Goal: Task Accomplishment & Management: Manage account settings

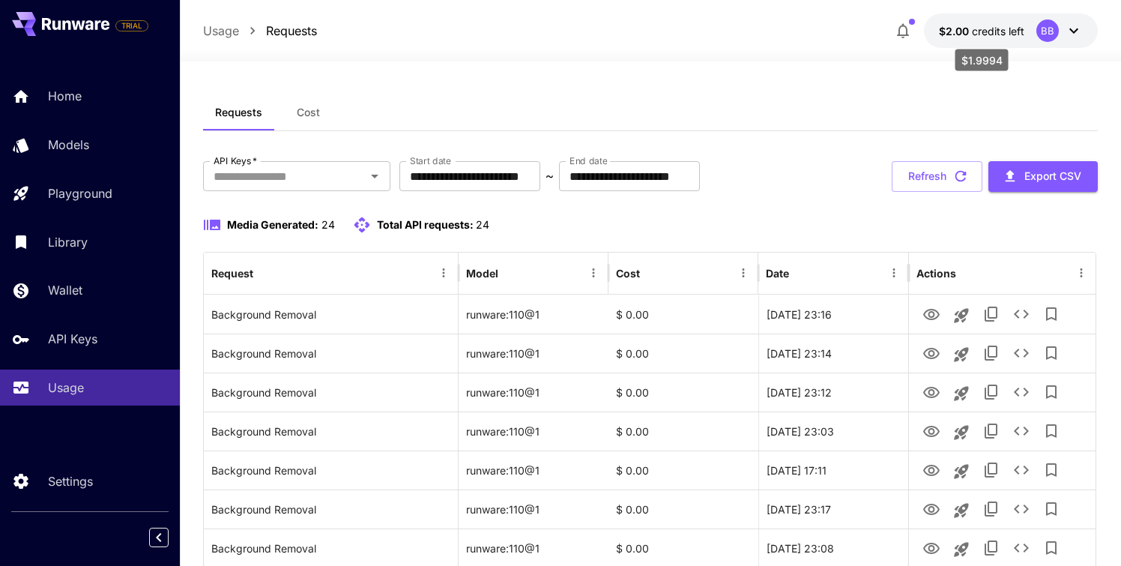
click at [964, 28] on span "$2.00" at bounding box center [955, 31] width 33 height 13
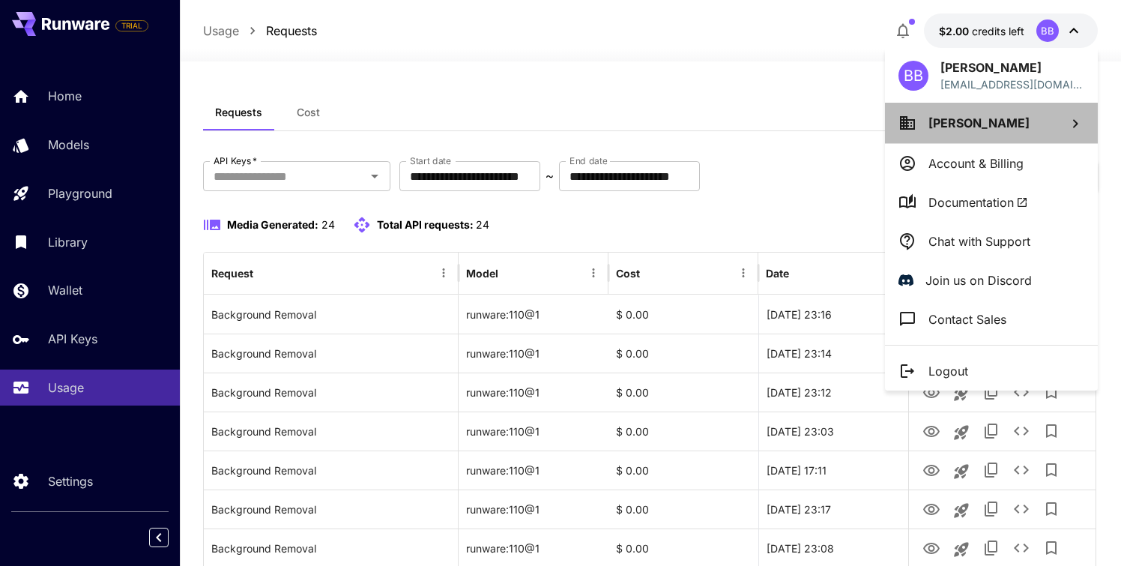
click at [1013, 127] on li "[PERSON_NAME]" at bounding box center [991, 123] width 213 height 40
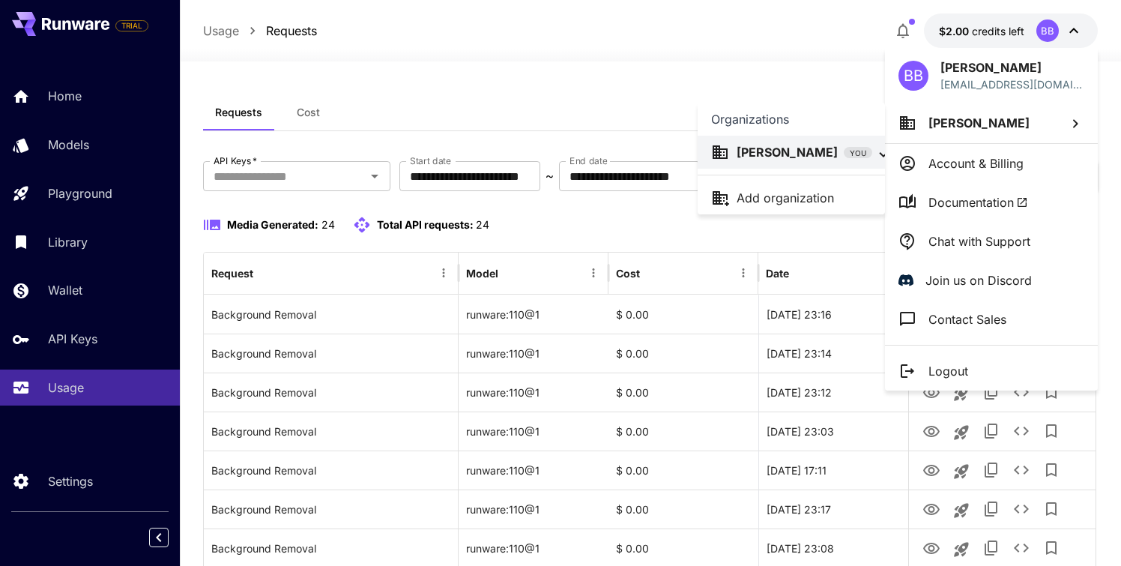
click at [775, 67] on div at bounding box center [560, 283] width 1121 height 566
click at [975, 160] on p "Account & Billing" at bounding box center [975, 163] width 95 height 18
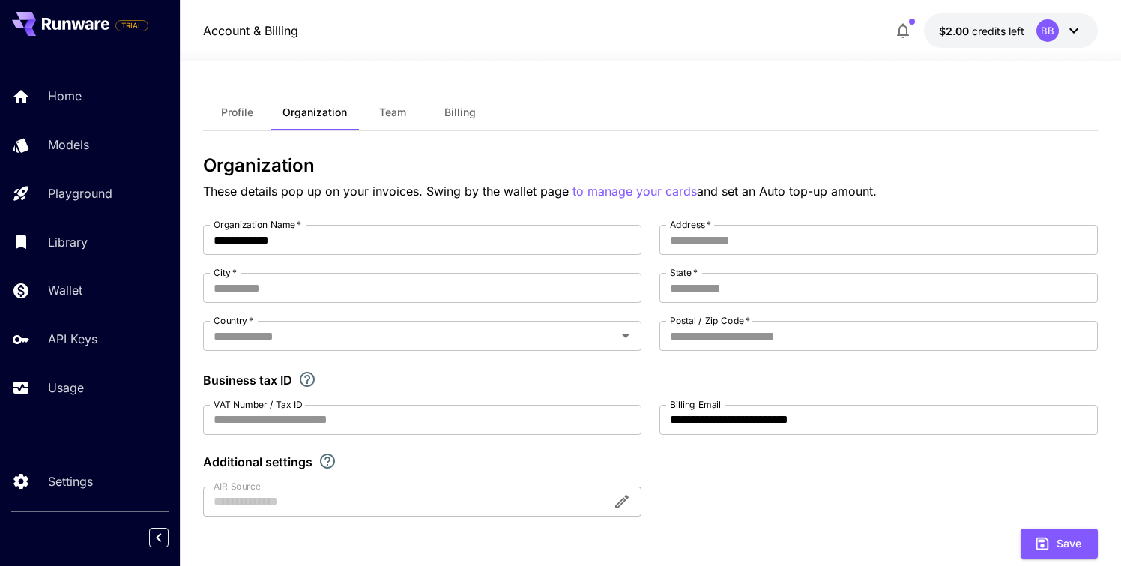
click at [458, 112] on span "Billing" at bounding box center [459, 112] width 31 height 13
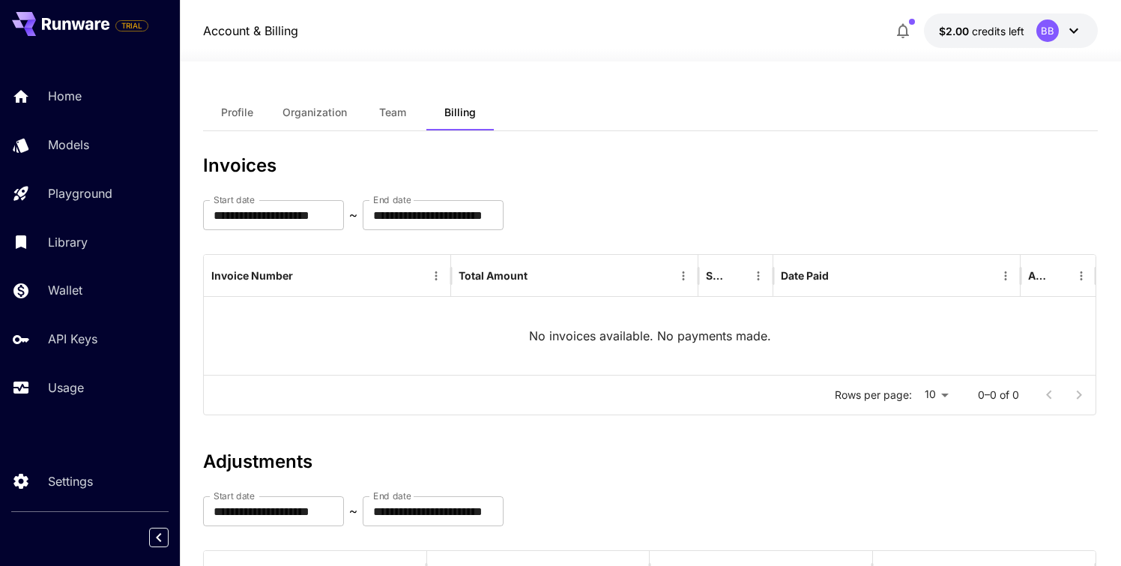
click at [249, 108] on span "Profile" at bounding box center [237, 112] width 32 height 13
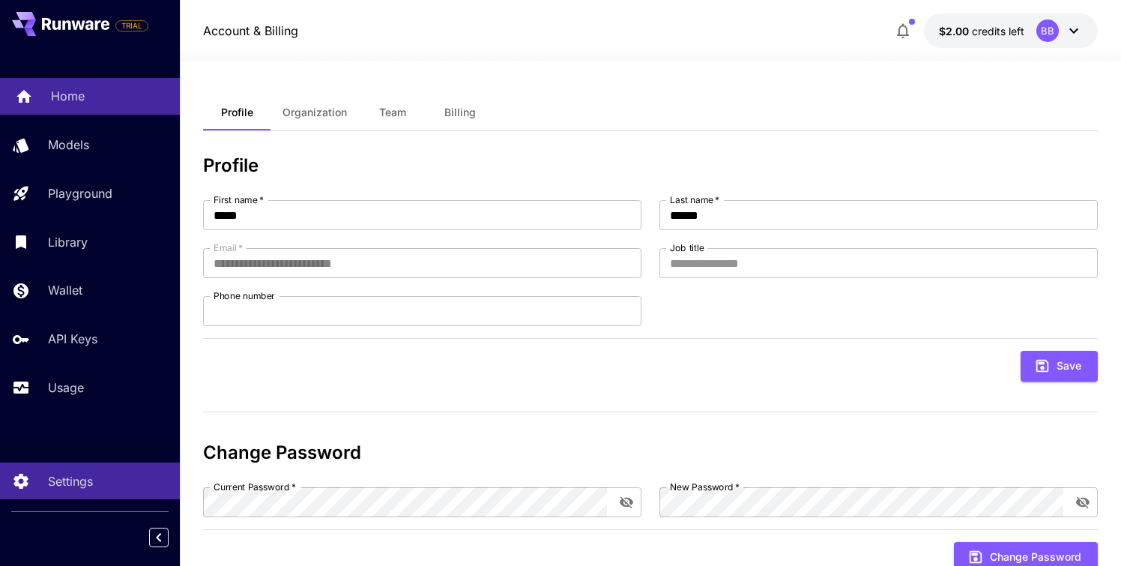
click at [70, 103] on p "Home" at bounding box center [68, 96] width 34 height 18
